Goal: Check status: Check status

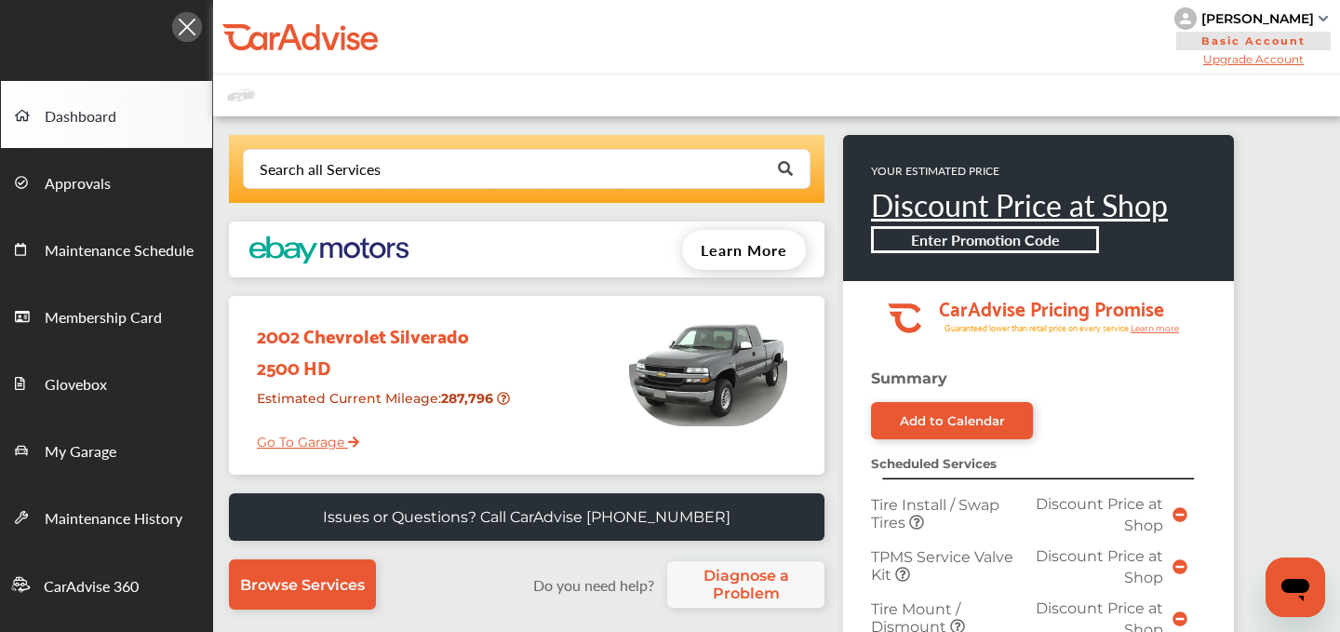
scroll to position [916, 0]
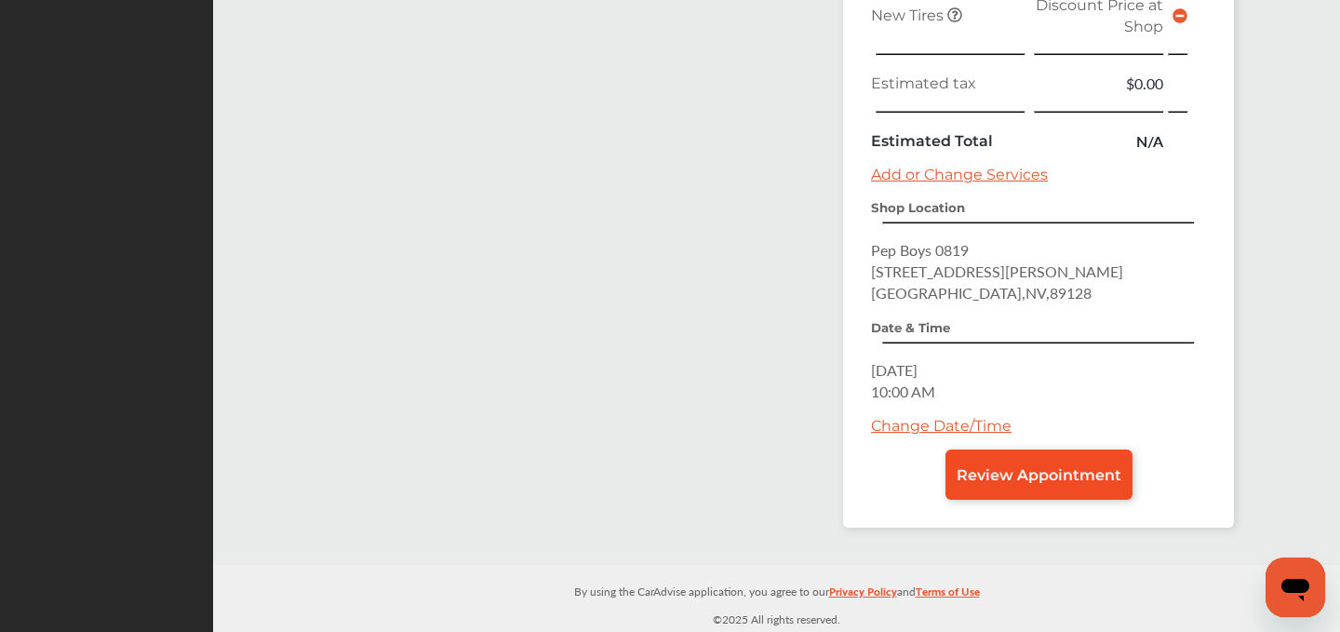
click at [1010, 478] on span "Review Appointment" at bounding box center [1039, 475] width 165 height 18
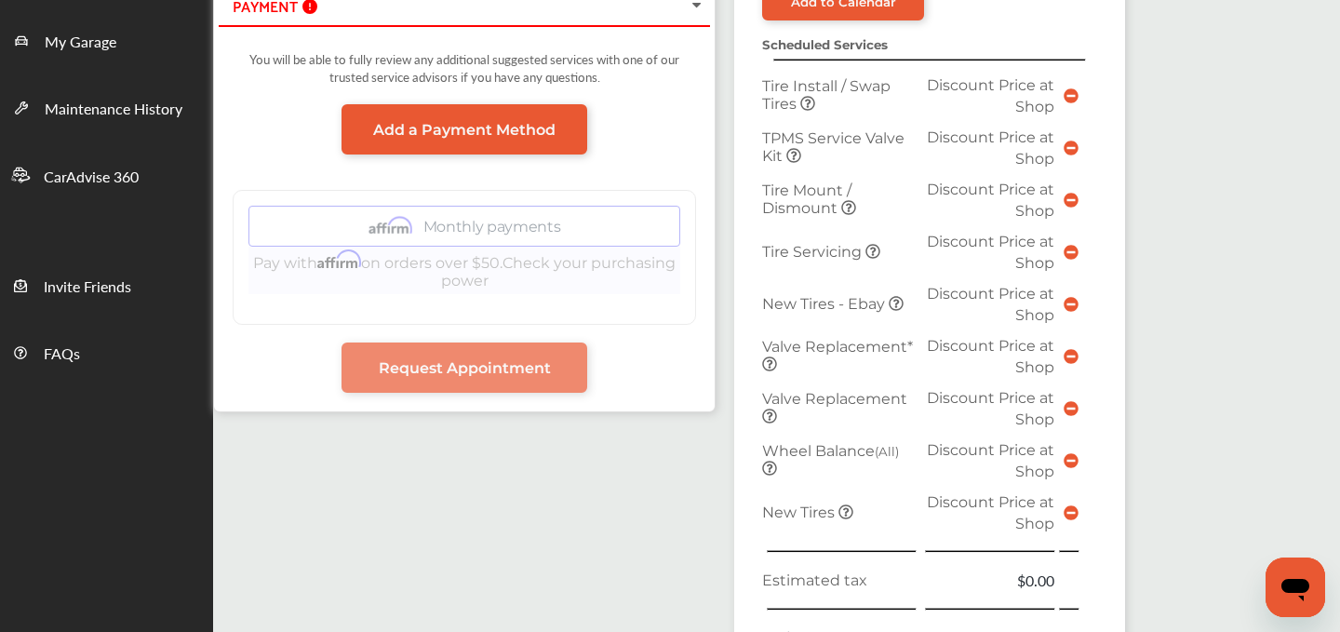
scroll to position [895, 0]
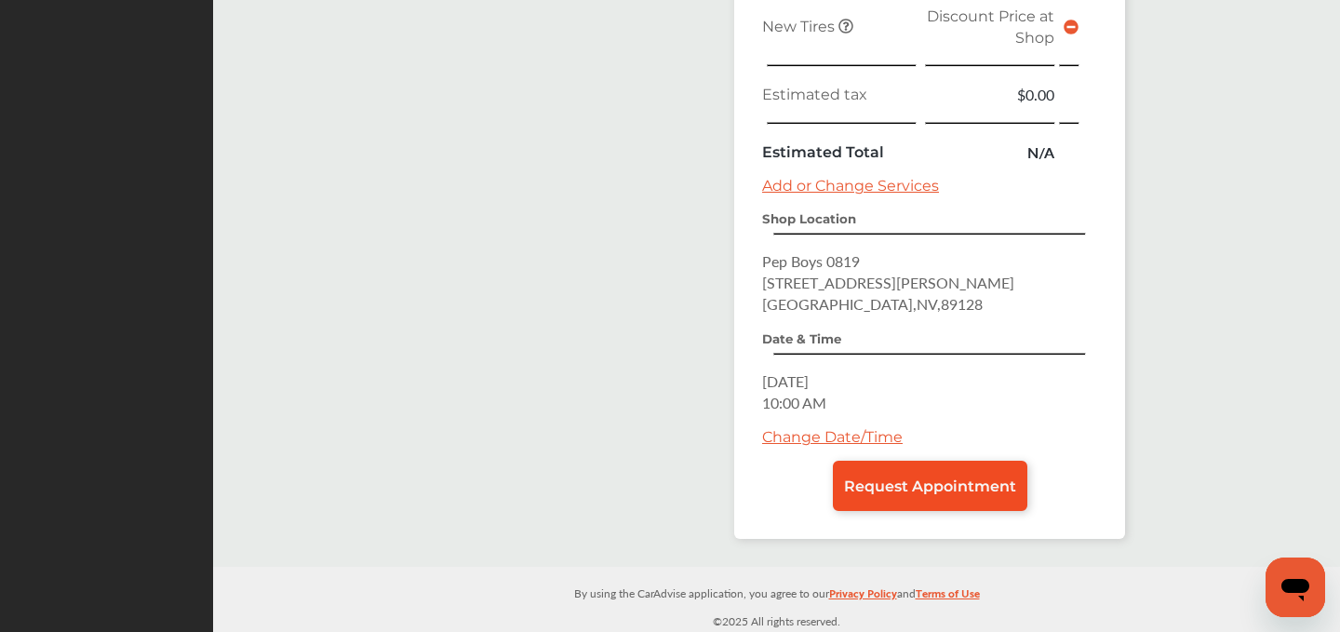
click at [942, 484] on span "Request Appointment" at bounding box center [930, 486] width 172 height 18
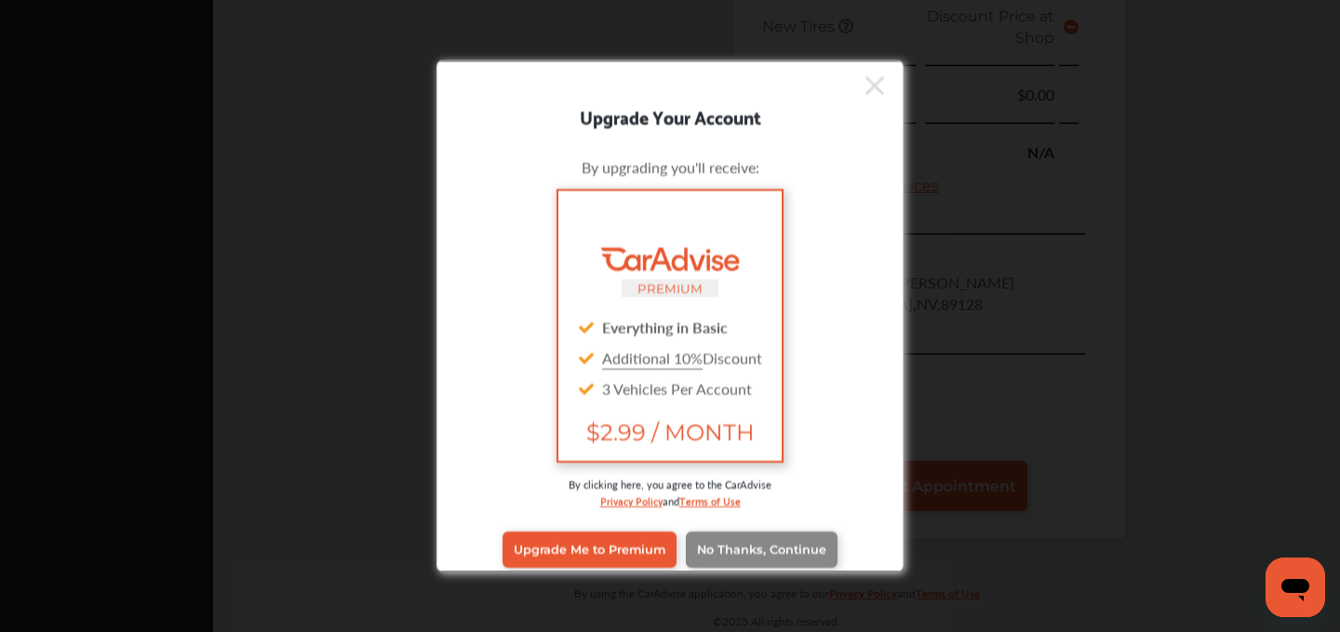
click at [778, 548] on span "No Thanks, Continue" at bounding box center [761, 550] width 129 height 14
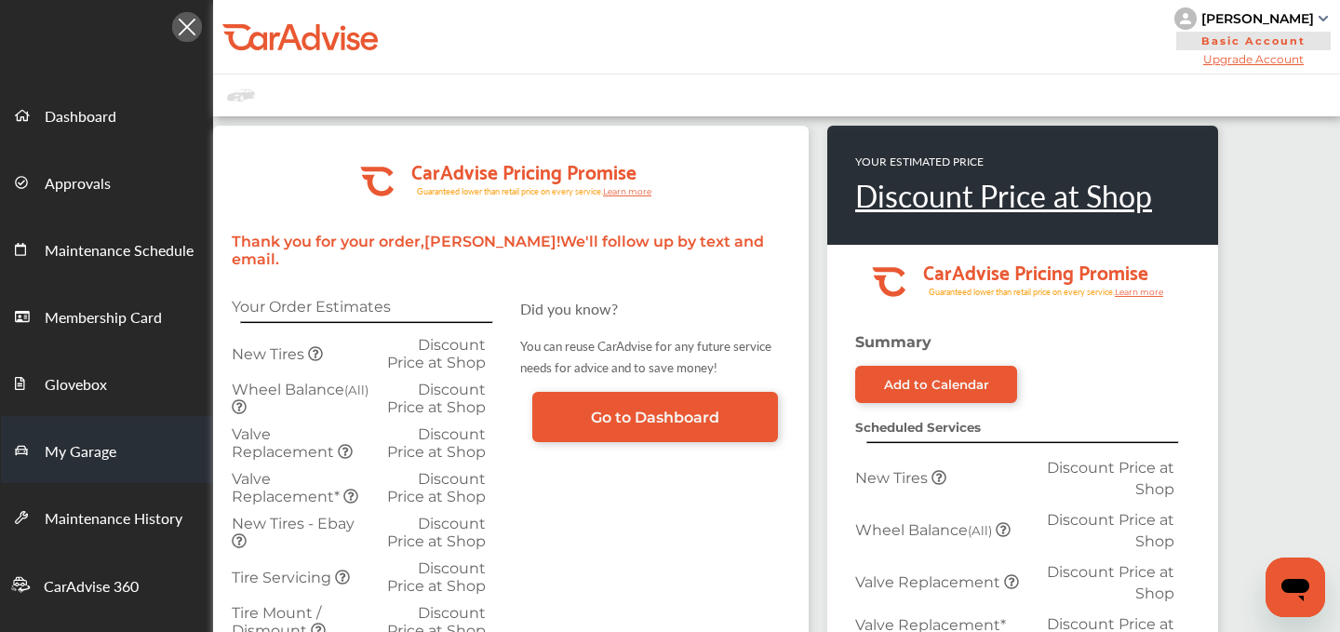
click at [67, 461] on span "My Garage" at bounding box center [81, 452] width 72 height 24
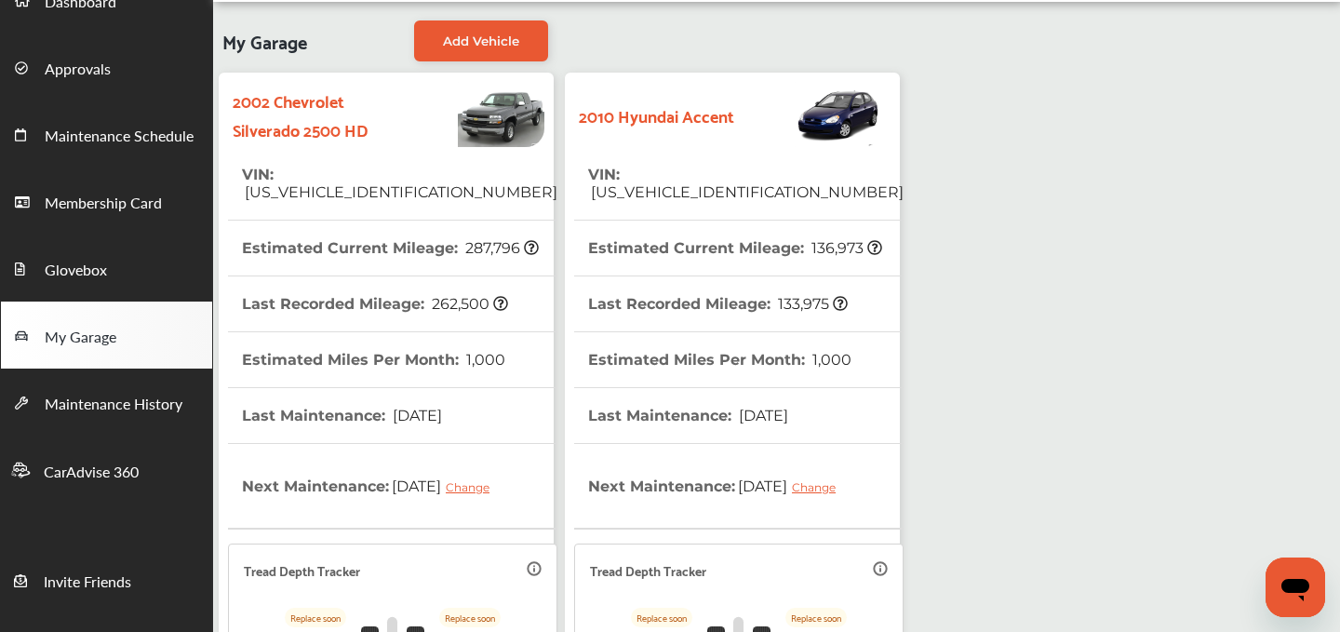
scroll to position [239, 0]
